Goal: Find specific page/section: Find specific page/section

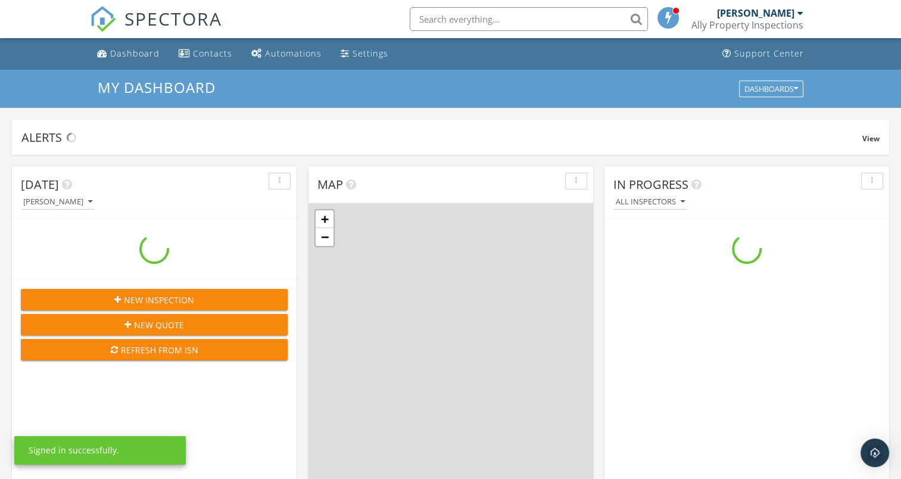
scroll to position [1103, 920]
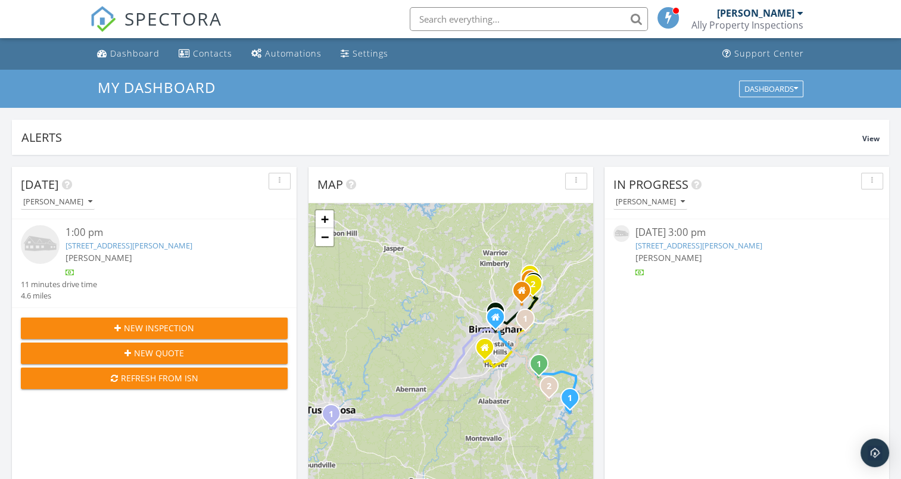
click at [431, 21] on input "text" at bounding box center [529, 19] width 238 height 24
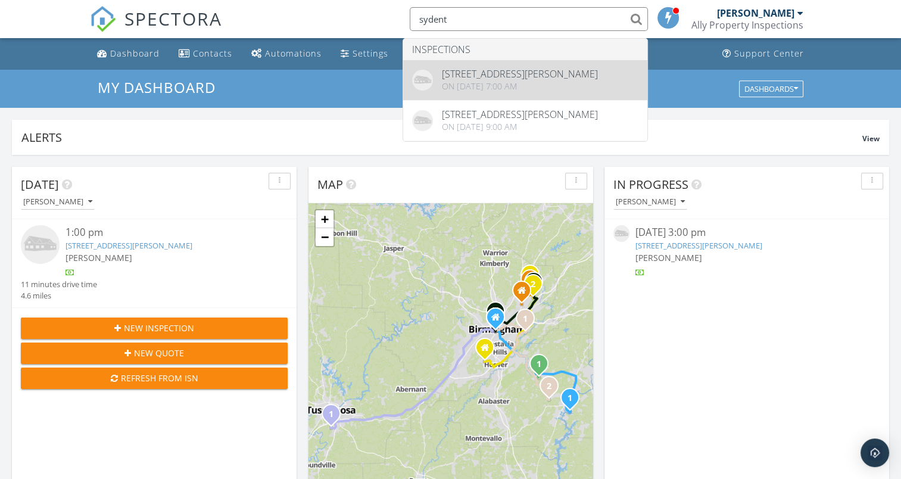
type input "sydent"
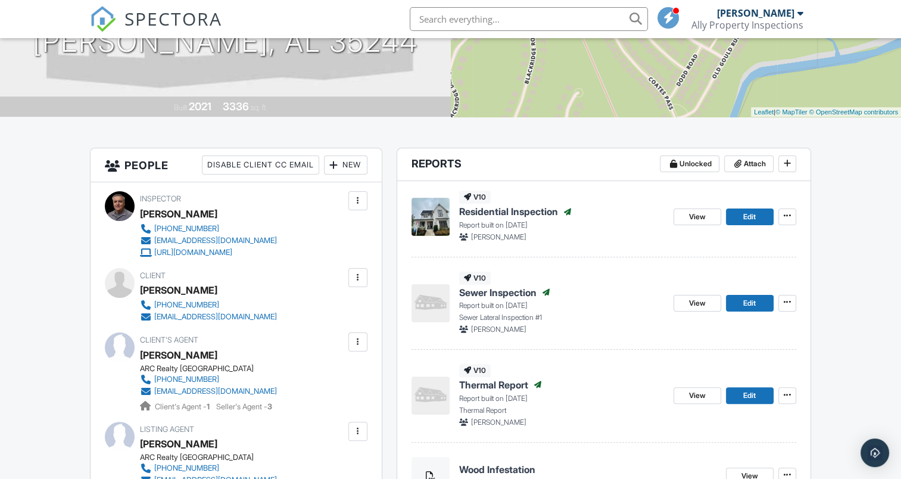
scroll to position [203, 0]
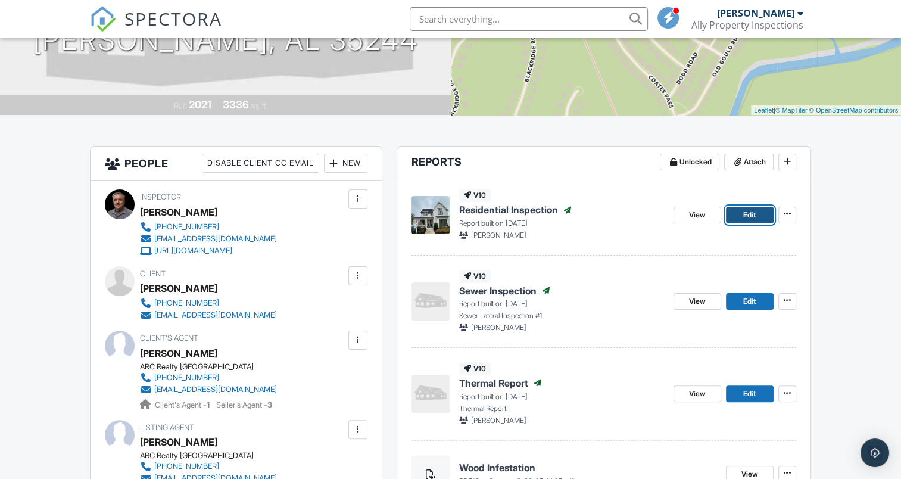
click at [741, 216] on link "Edit" at bounding box center [750, 215] width 48 height 17
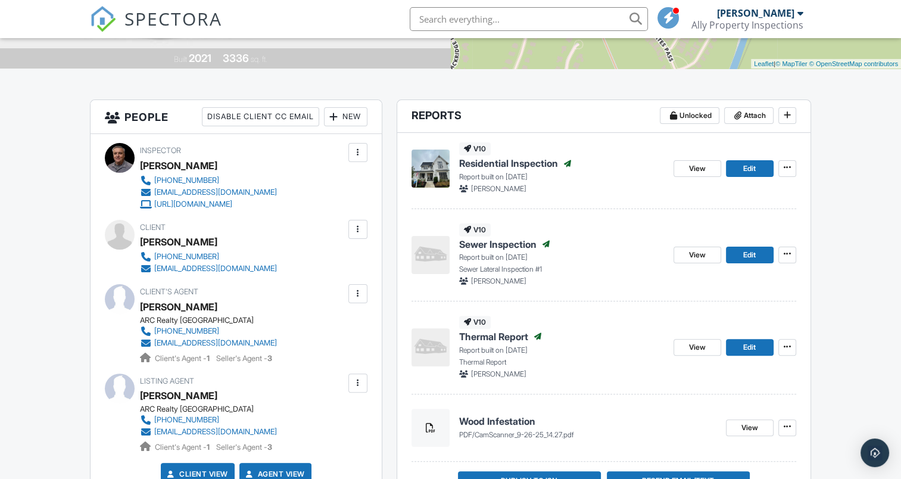
scroll to position [254, 0]
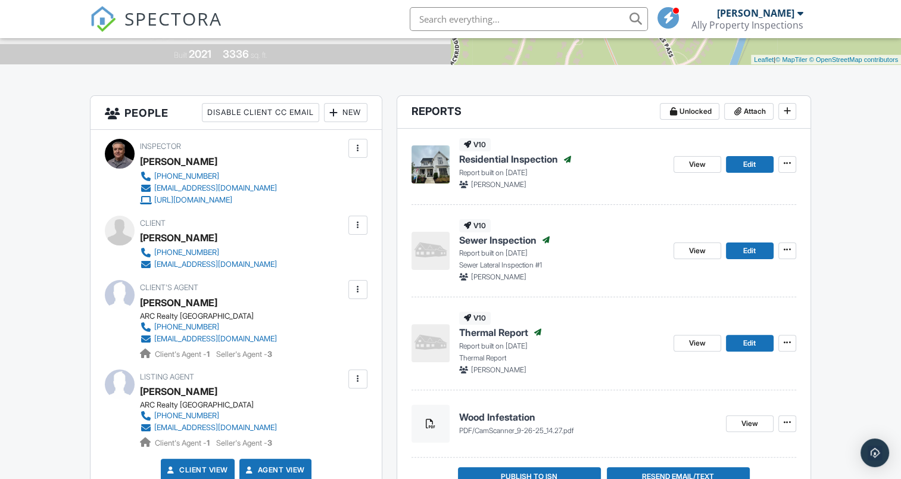
click at [481, 155] on span "Residential Inspection" at bounding box center [508, 158] width 99 height 13
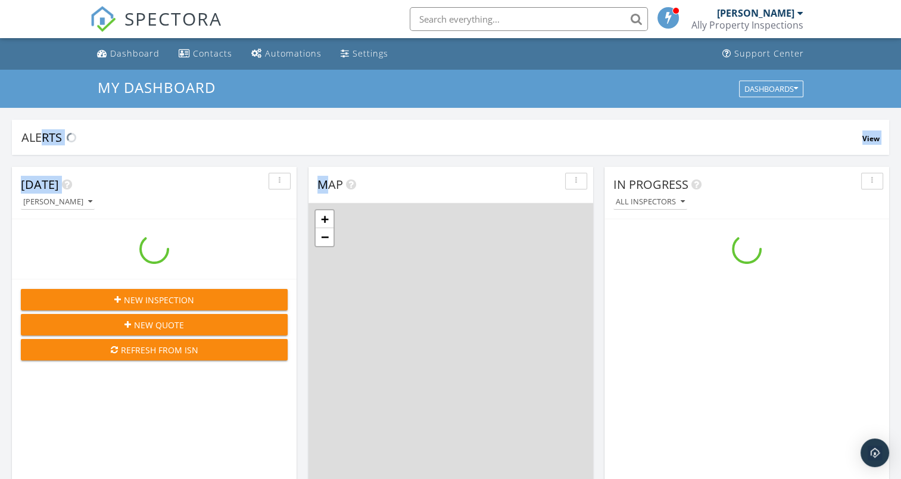
scroll to position [1103, 920]
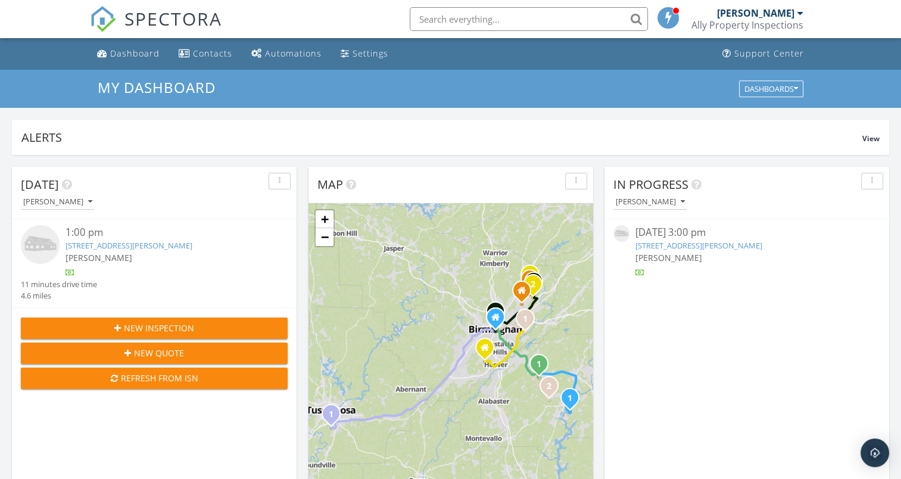
click at [436, 24] on input "text" at bounding box center [529, 19] width 238 height 24
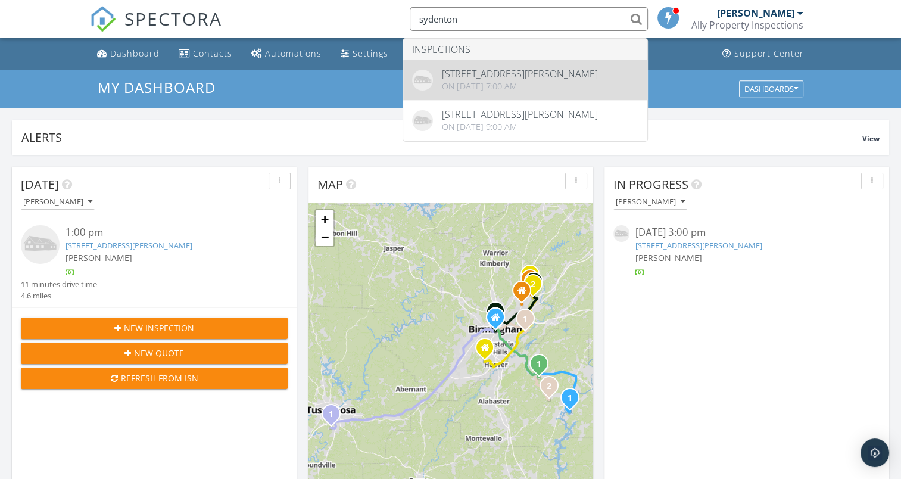
type input "sydenton"
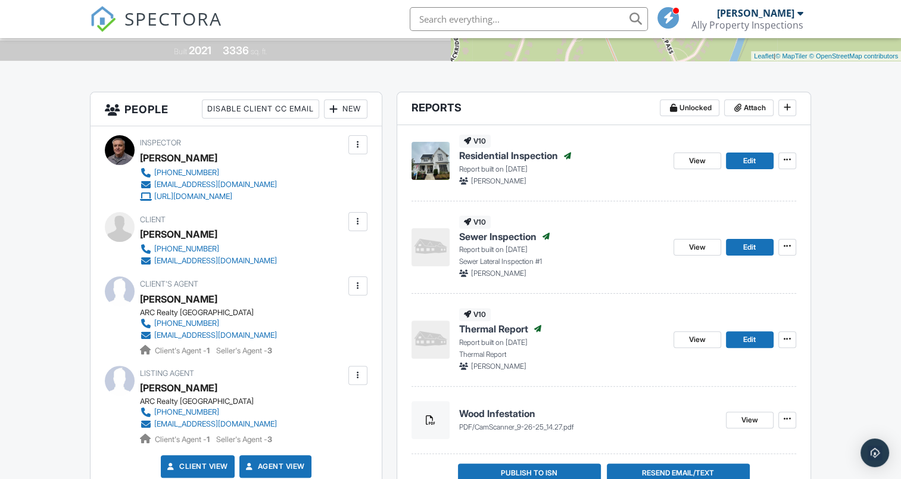
scroll to position [223, 0]
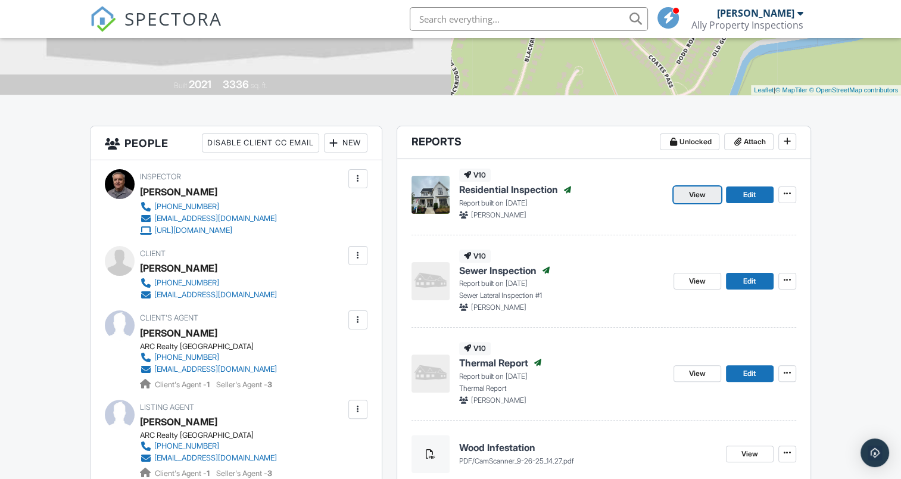
click at [695, 196] on span "View" at bounding box center [697, 195] width 17 height 12
